Goal: Transaction & Acquisition: Purchase product/service

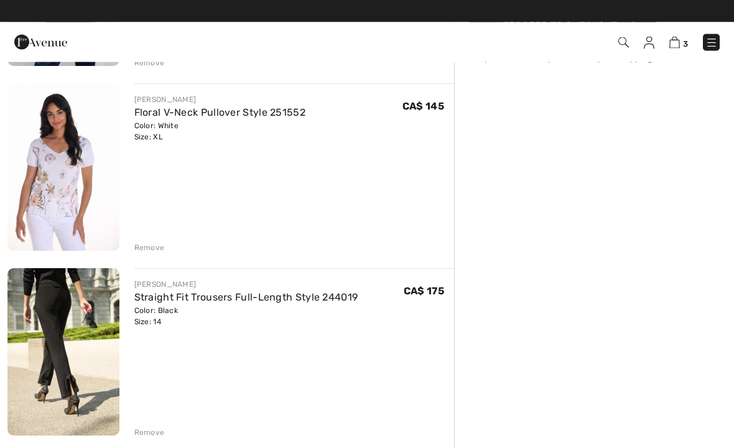
scroll to position [246, 0]
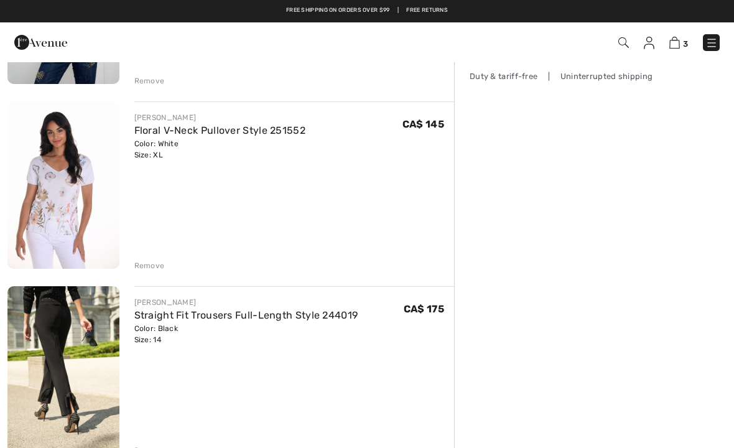
click at [83, 210] on img at bounding box center [63, 184] width 112 height 167
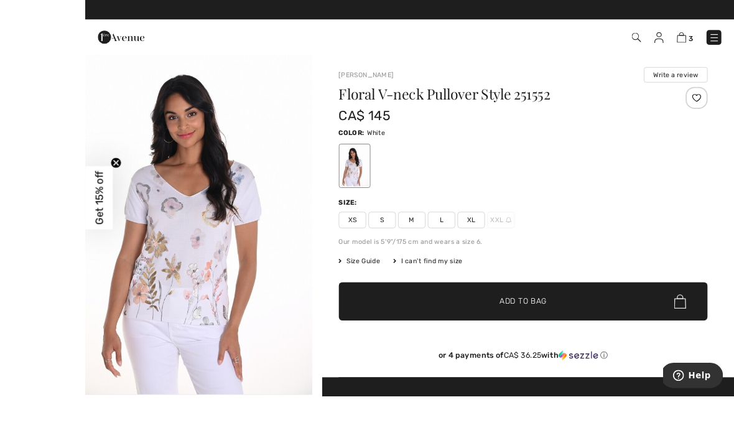
scroll to position [27, 0]
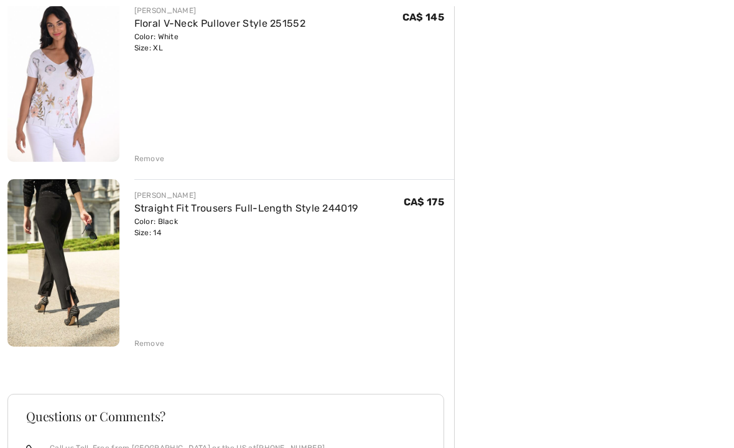
scroll to position [353, 0]
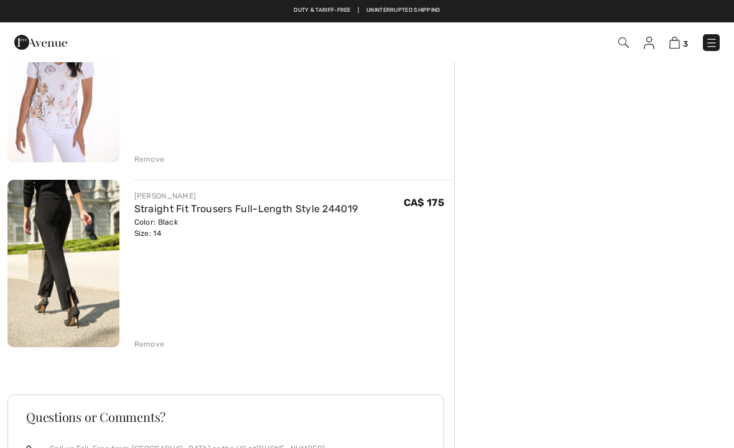
click at [187, 213] on link "Straight Fit Trousers Full-Length Style 244019" at bounding box center [246, 209] width 224 height 12
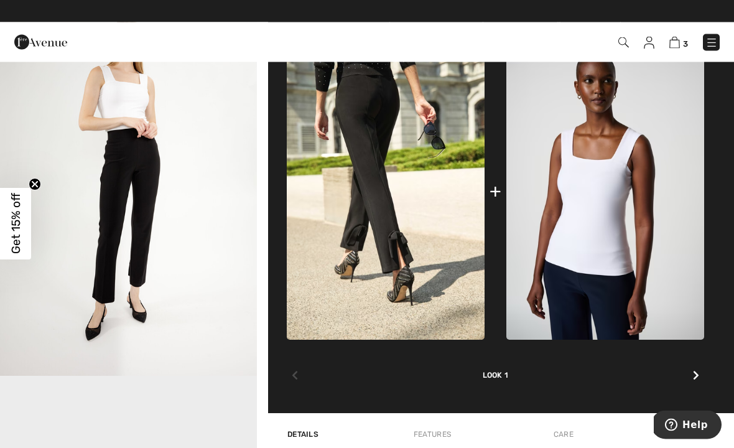
scroll to position [547, 0]
